Goal: Transaction & Acquisition: Purchase product/service

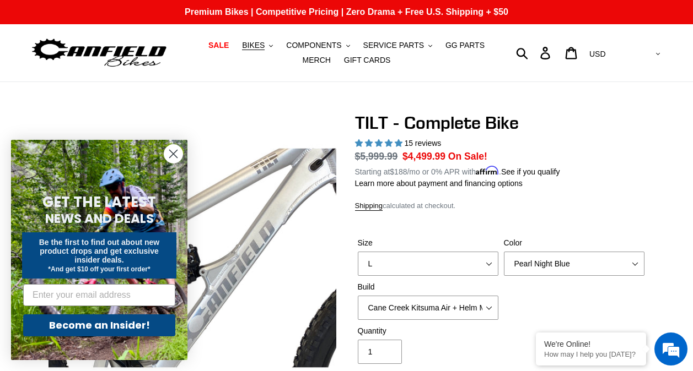
select select "L"
select select "highest-rating"
click at [172, 154] on icon "Close dialog" at bounding box center [174, 154] width 8 height 8
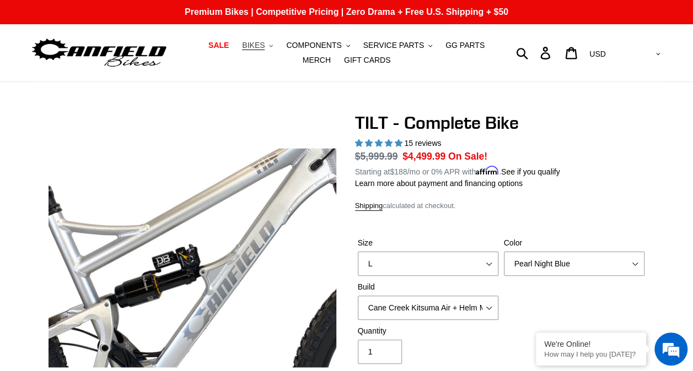
click at [246, 42] on span "BIKES" at bounding box center [253, 45] width 23 height 9
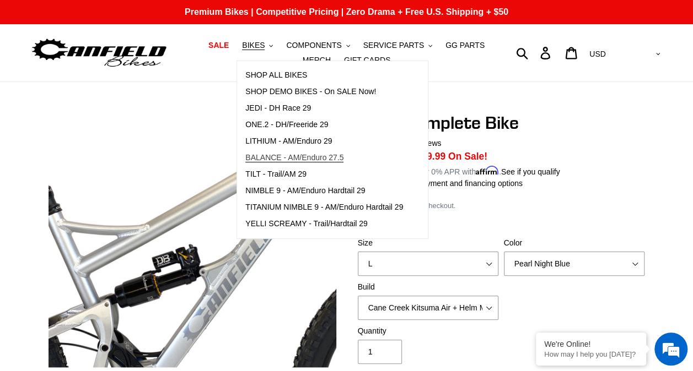
click at [259, 158] on span "BALANCE - AM/Enduro 27.5" at bounding box center [294, 157] width 98 height 9
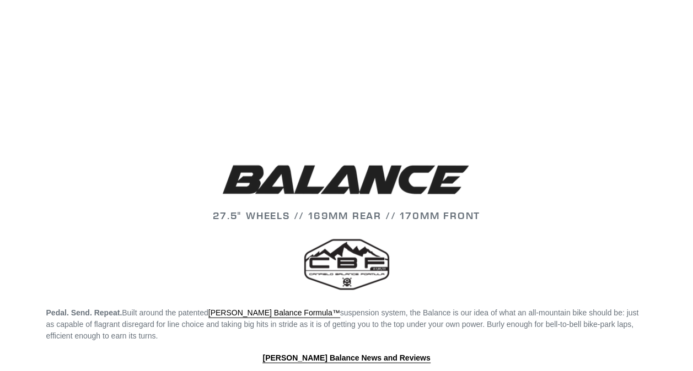
scroll to position [1119, 0]
